Goal: Participate in discussion: Engage in conversation with other users on a specific topic

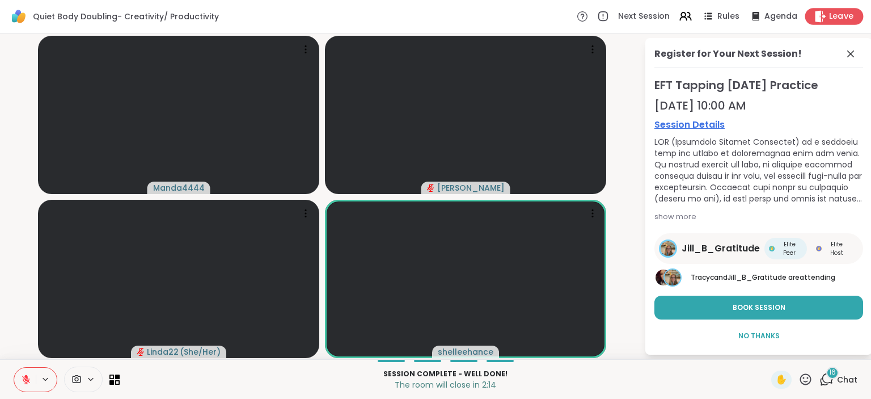
click at [840, 18] on span "Leave" at bounding box center [841, 17] width 25 height 12
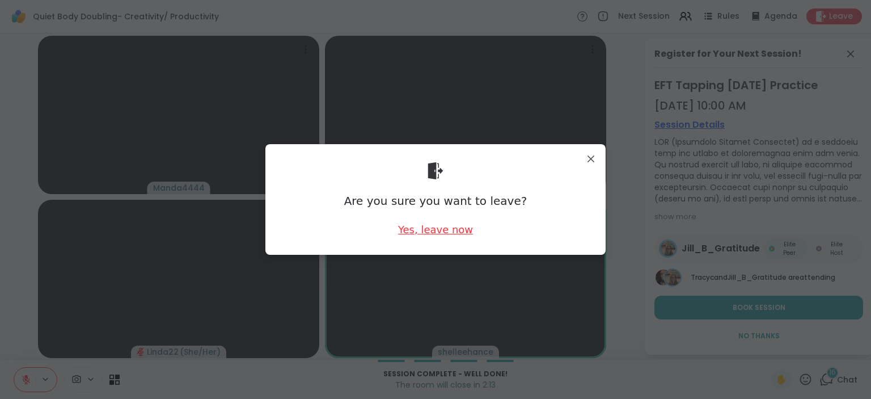
click at [462, 230] on div "Yes, leave now" at bounding box center [435, 229] width 75 height 14
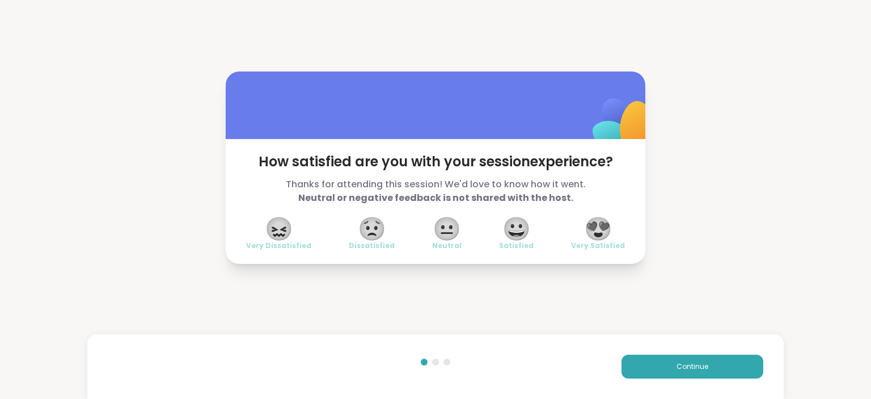
click at [597, 221] on span "😍" at bounding box center [598, 228] width 28 height 20
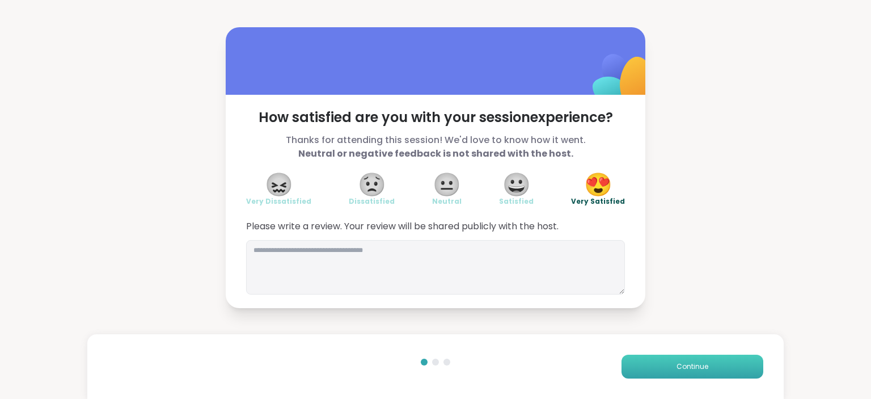
click at [707, 362] on span "Continue" at bounding box center [693, 366] width 32 height 10
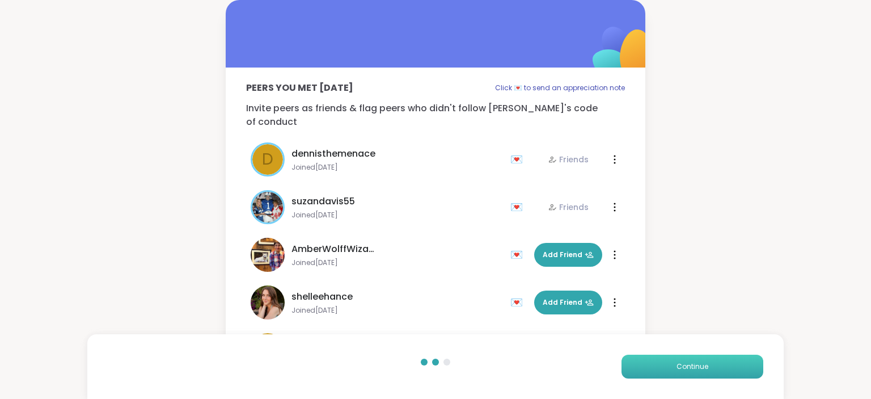
click at [707, 362] on span "Continue" at bounding box center [693, 366] width 32 height 10
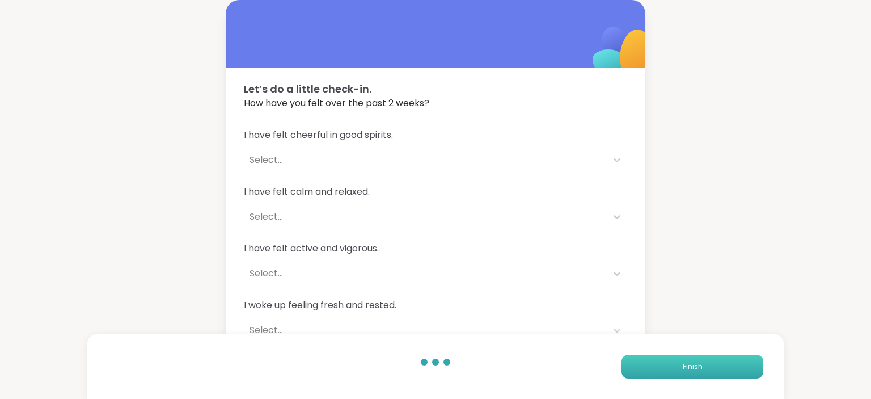
click at [707, 362] on button "Finish" at bounding box center [693, 367] width 142 height 24
